Goal: Find specific page/section: Find specific page/section

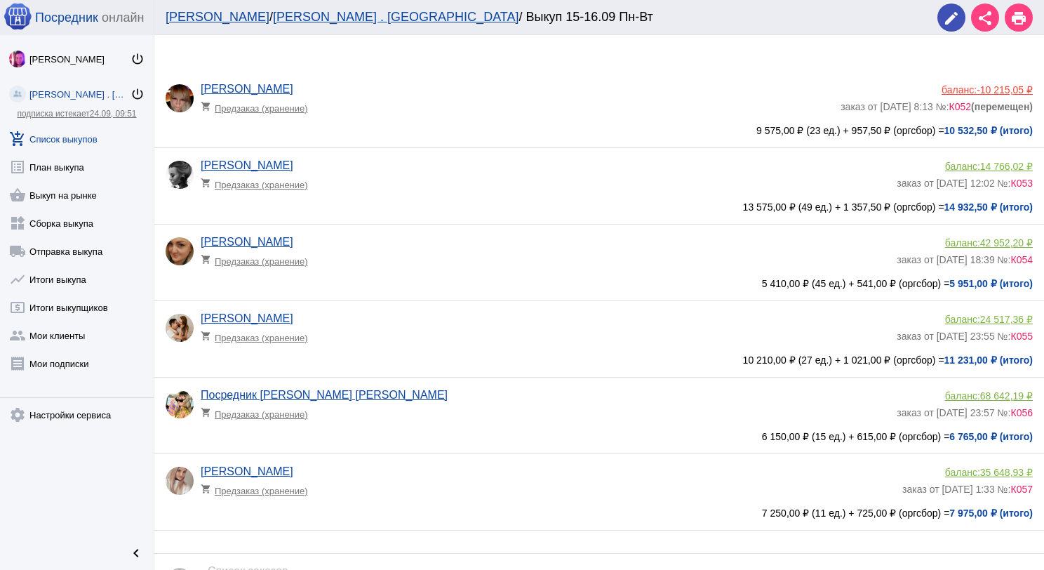
scroll to position [70, 0]
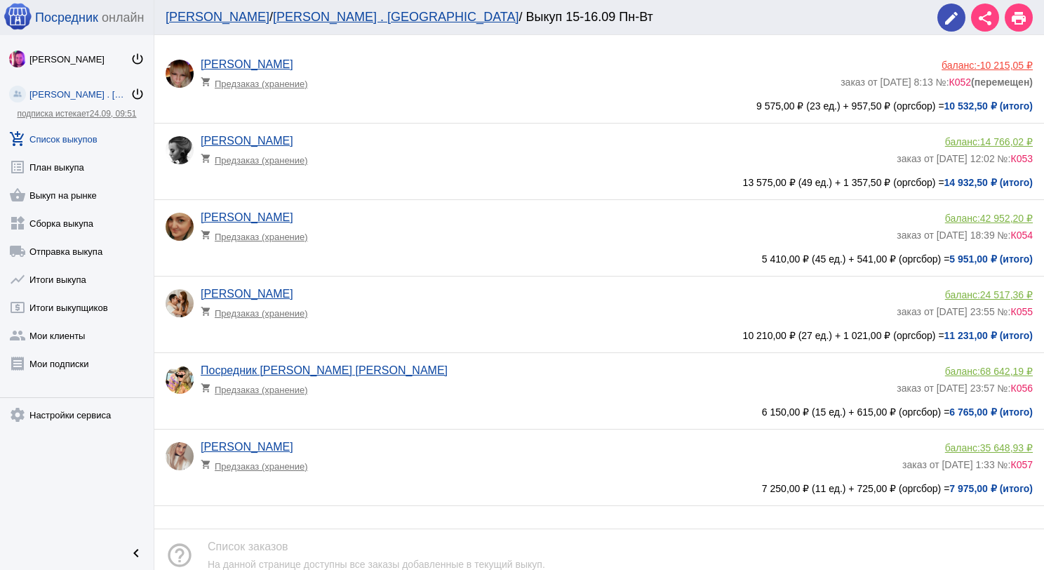
click at [990, 448] on span "35 648,93 ₽" at bounding box center [1006, 447] width 53 height 11
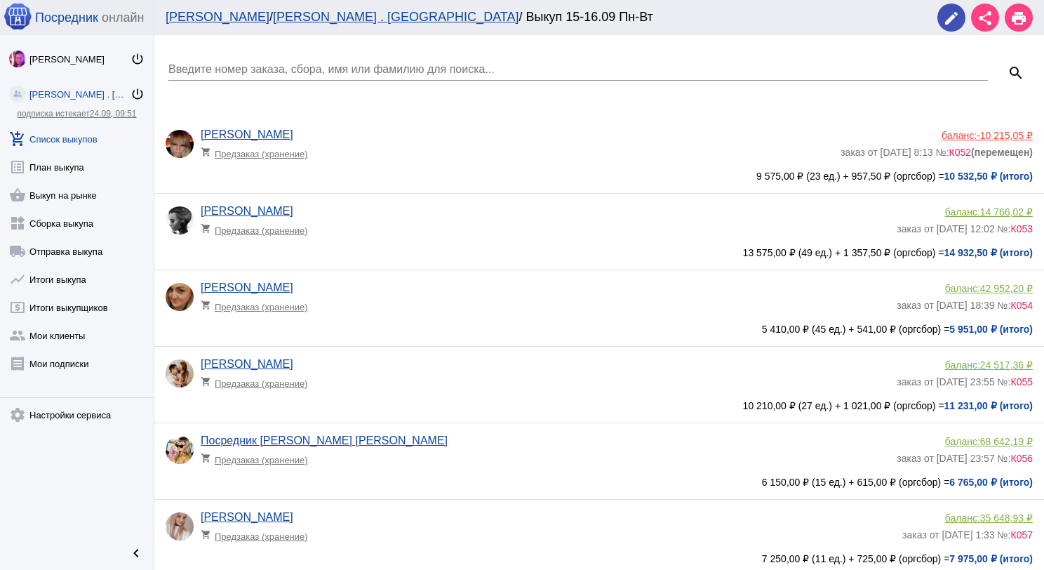
click at [66, 132] on link "add_shopping_cart Список выкупов" at bounding box center [77, 136] width 154 height 28
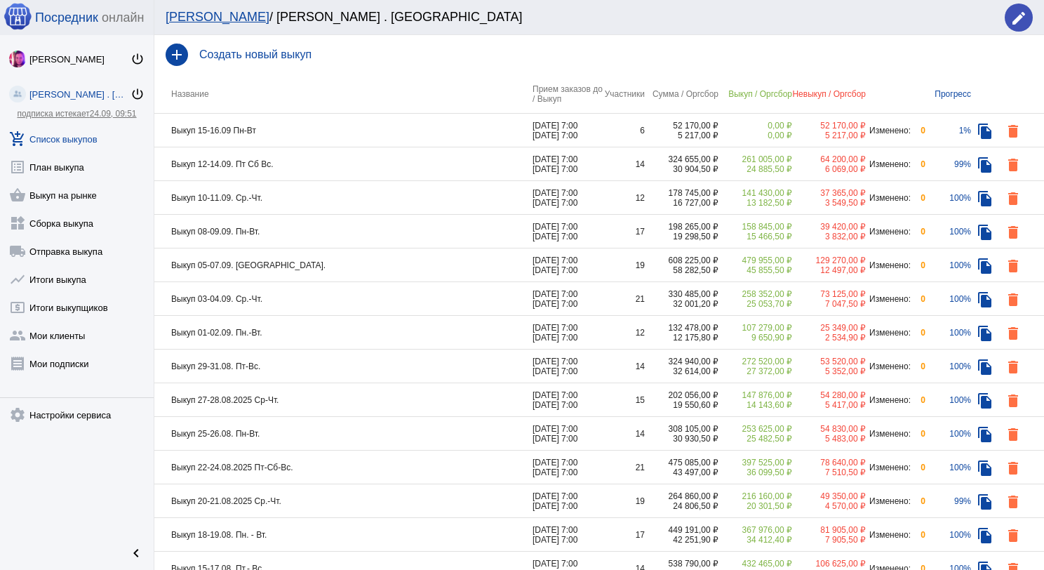
click at [318, 128] on td "Выкуп 15-16.09 Пн-Вт" at bounding box center [343, 131] width 378 height 34
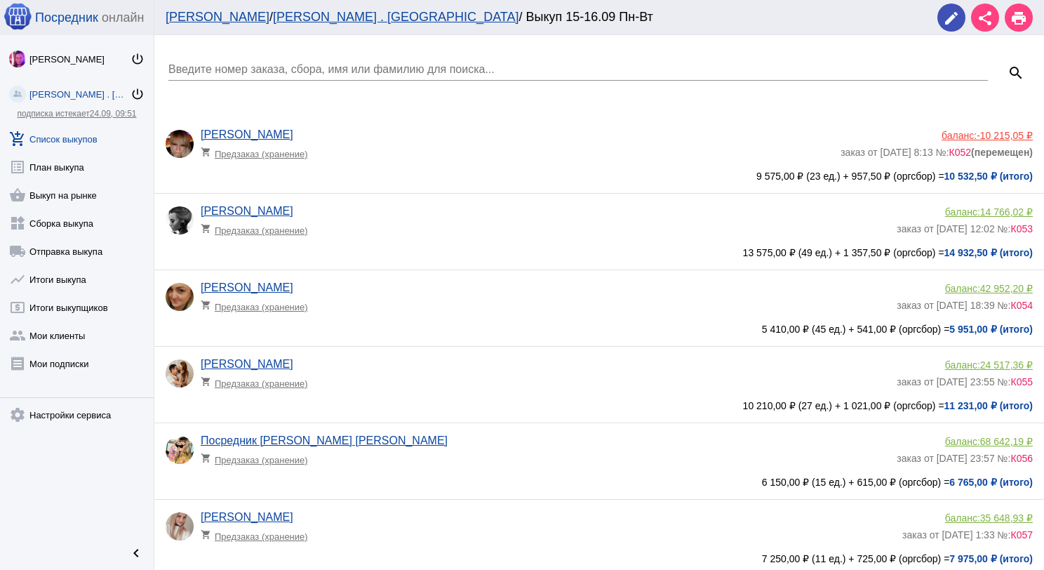
click at [91, 130] on link "add_shopping_cart Список выкупов" at bounding box center [77, 136] width 154 height 28
